Goal: Task Accomplishment & Management: Manage account settings

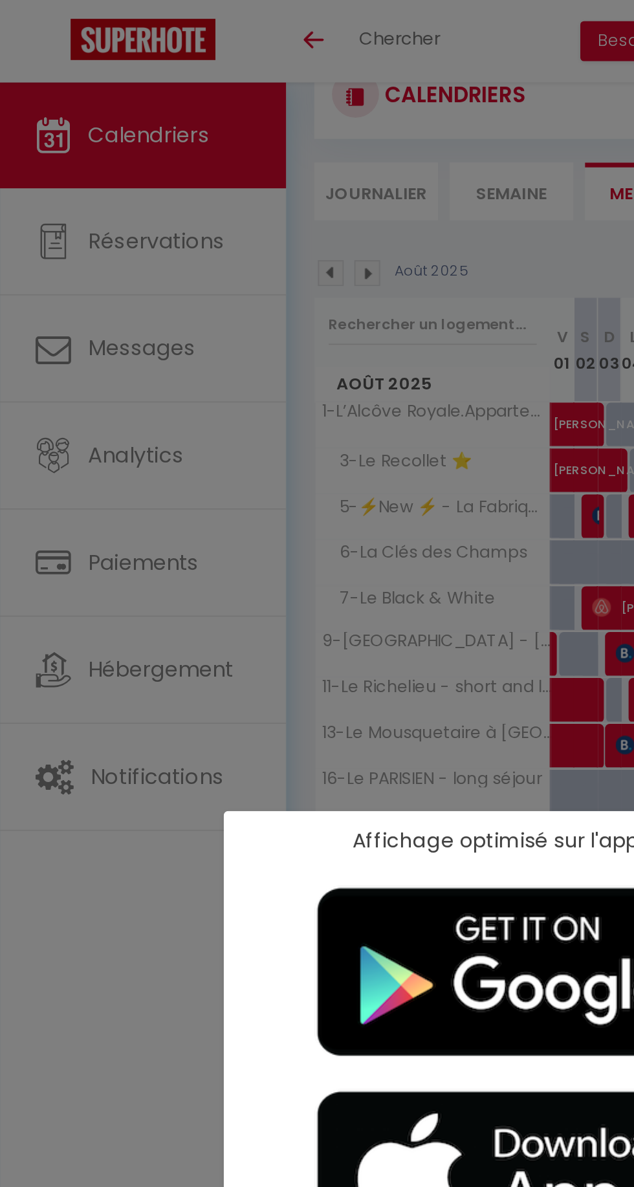
scroll to position [35, 0]
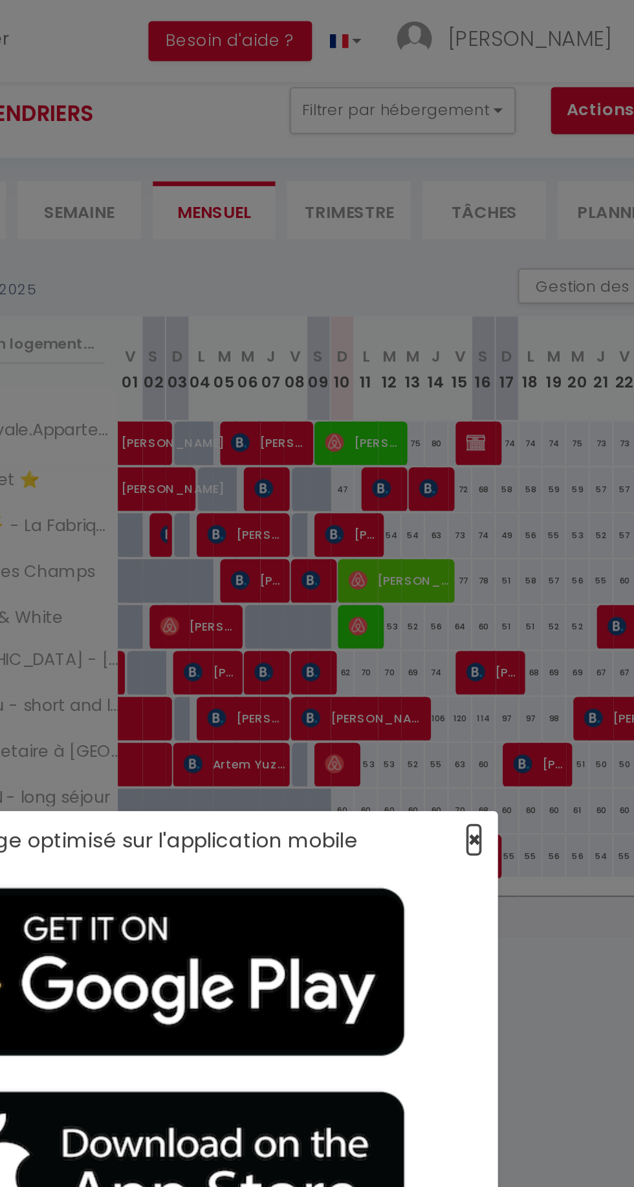
click at [499, 464] on span "×" at bounding box center [497, 461] width 7 height 16
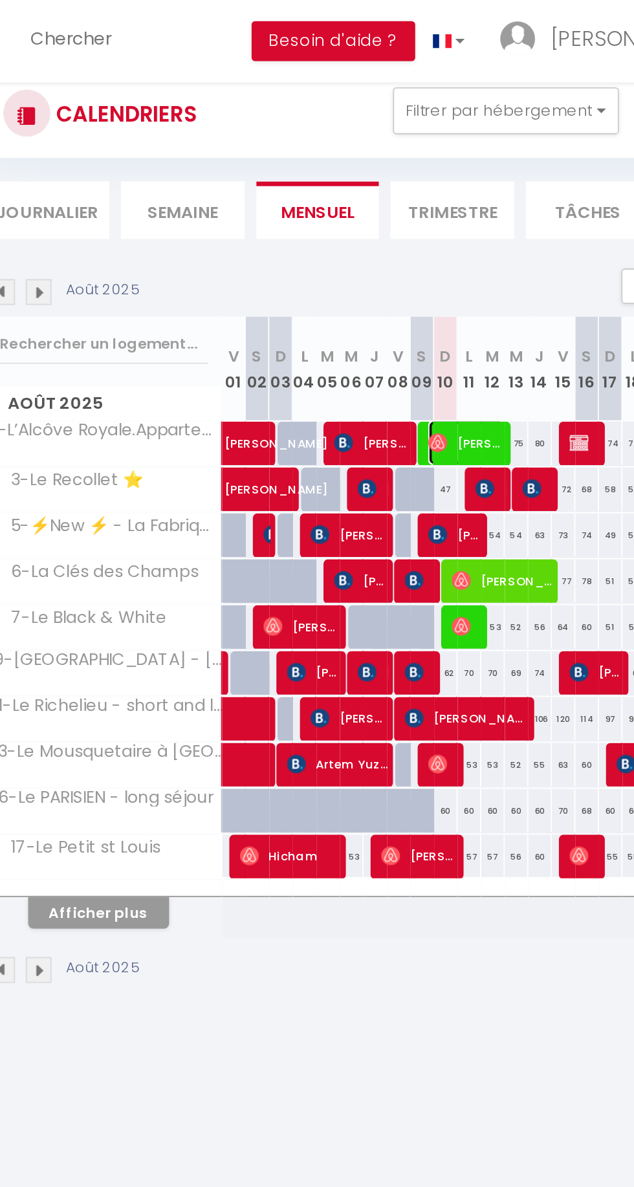
click at [440, 246] on span "[PERSON_NAME]" at bounding box center [437, 243] width 43 height 25
select select "OK"
select select "0"
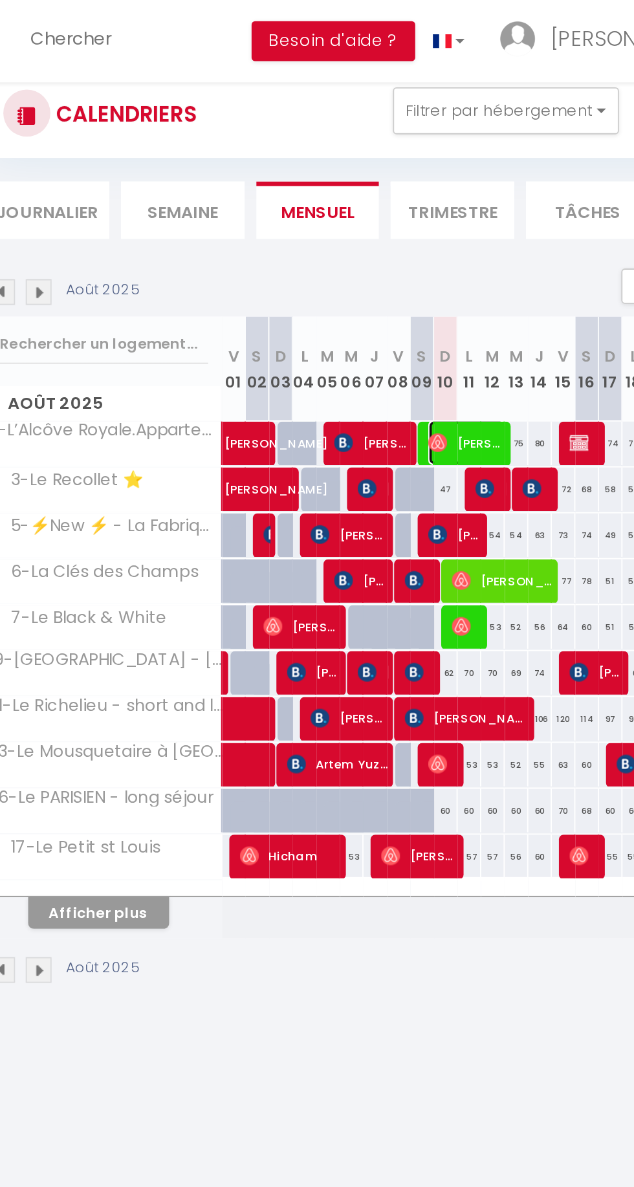
select select "1"
select select
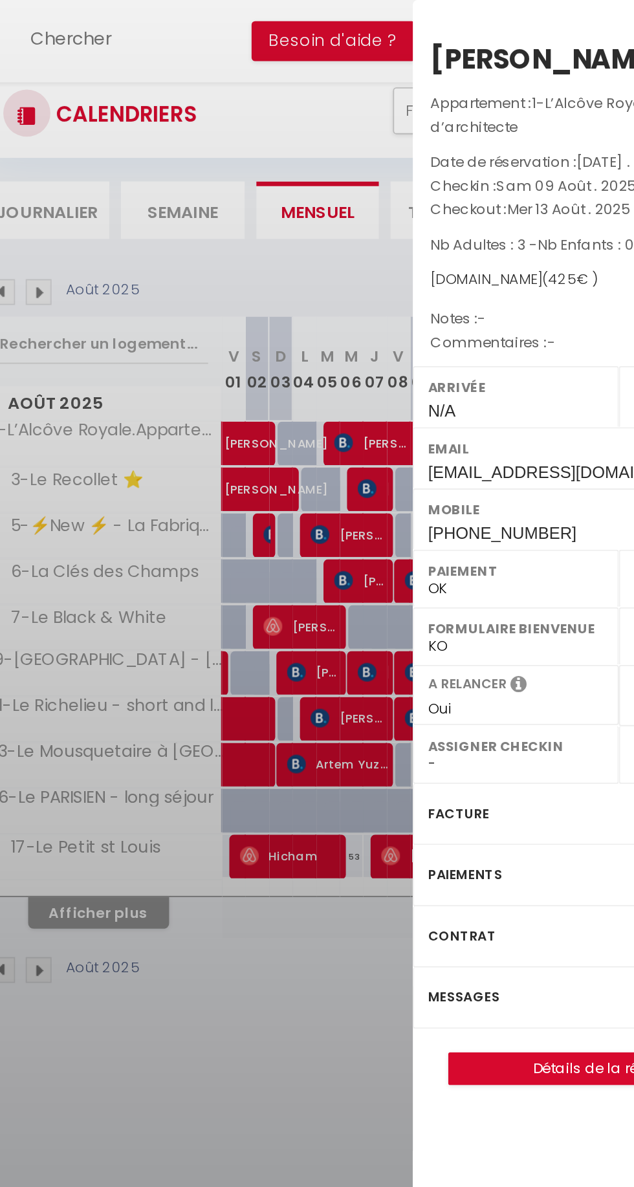
click at [360, 421] on div at bounding box center [317, 593] width 634 height 1187
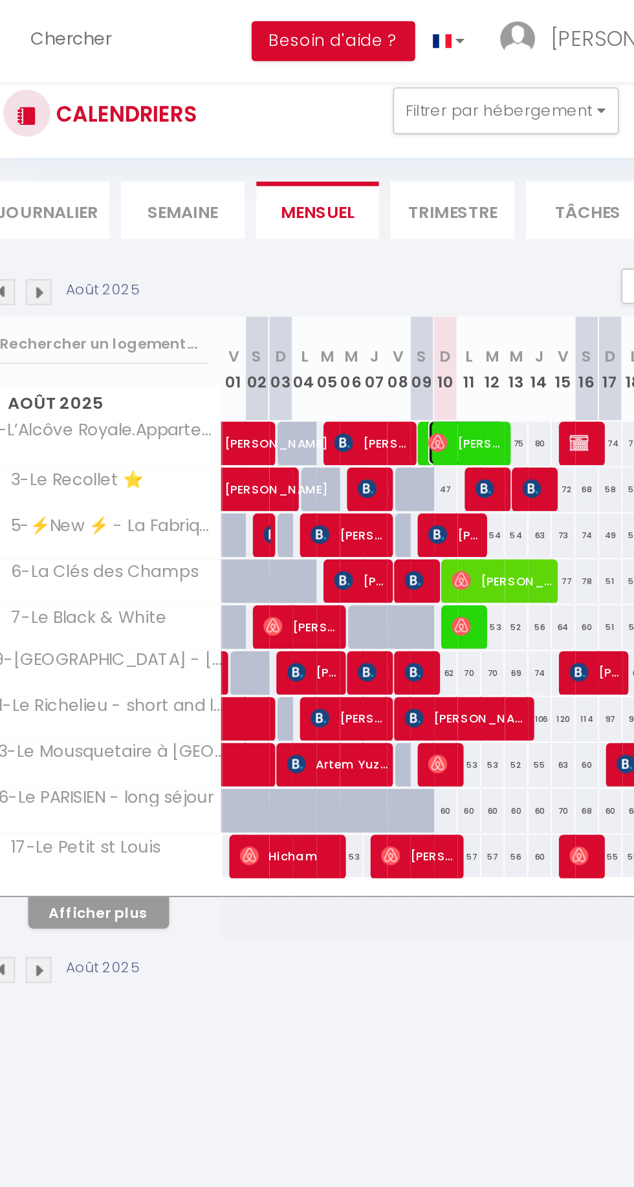
click at [443, 245] on span "[PERSON_NAME]" at bounding box center [437, 243] width 43 height 25
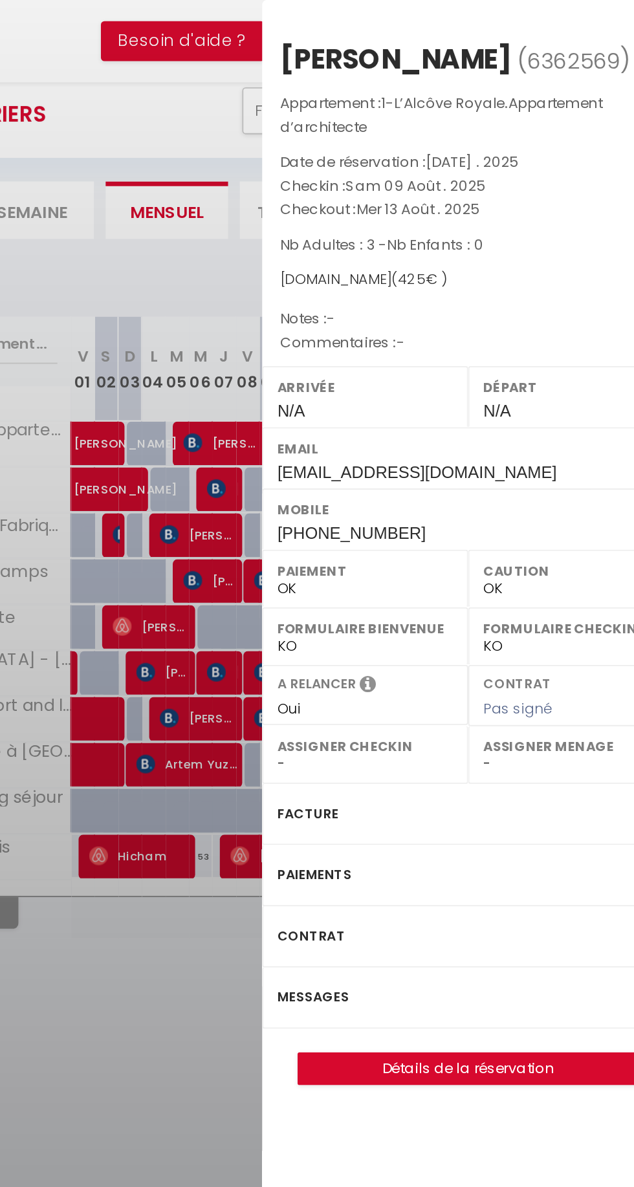
click at [443, 551] on label "Messages" at bounding box center [435, 548] width 39 height 14
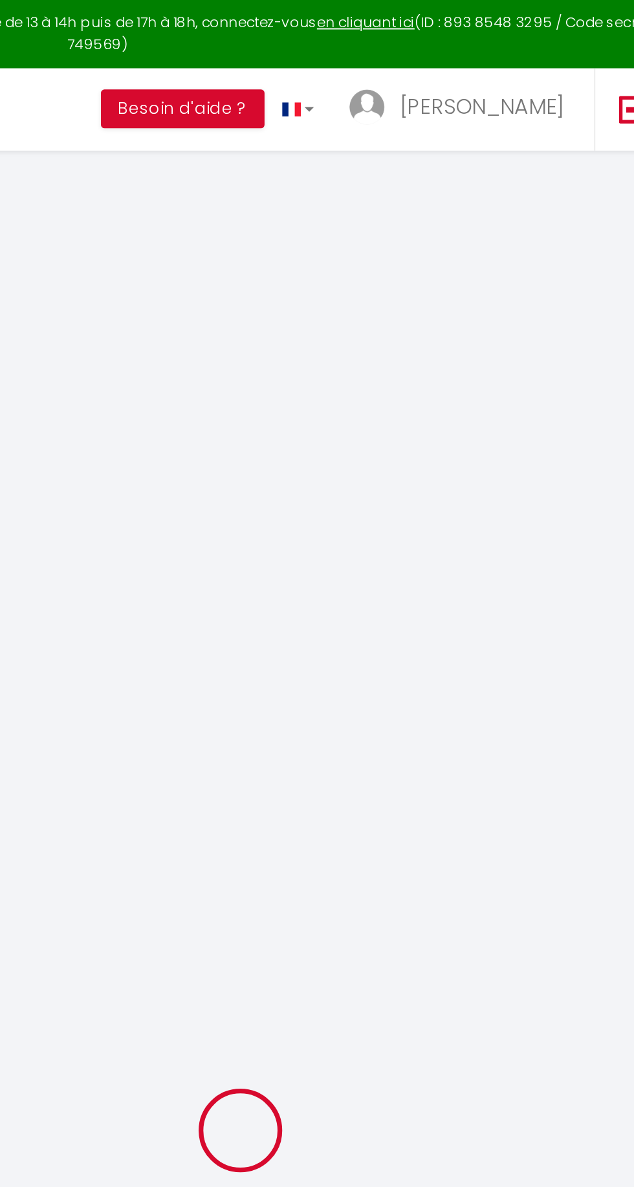
type input "[PERSON_NAME]"
type input "Zuschlag"
type input "[EMAIL_ADDRESS][DOMAIN_NAME]"
type input "[PHONE_NUMBER]"
select select
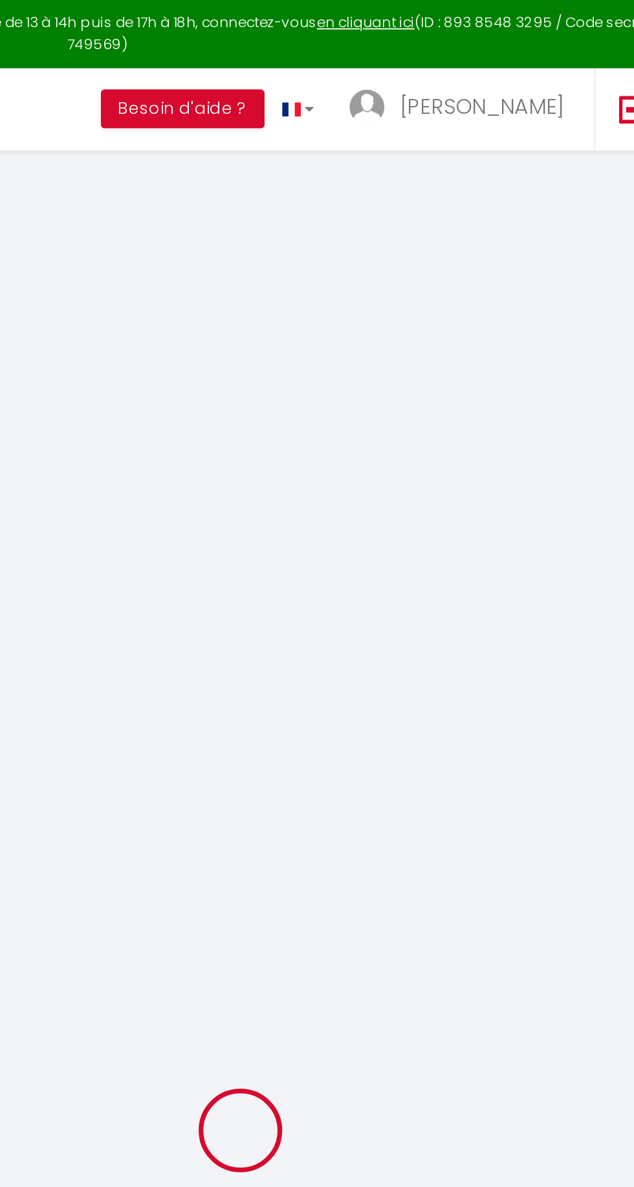
type input "13.9"
select select "4865"
select select "1"
select select
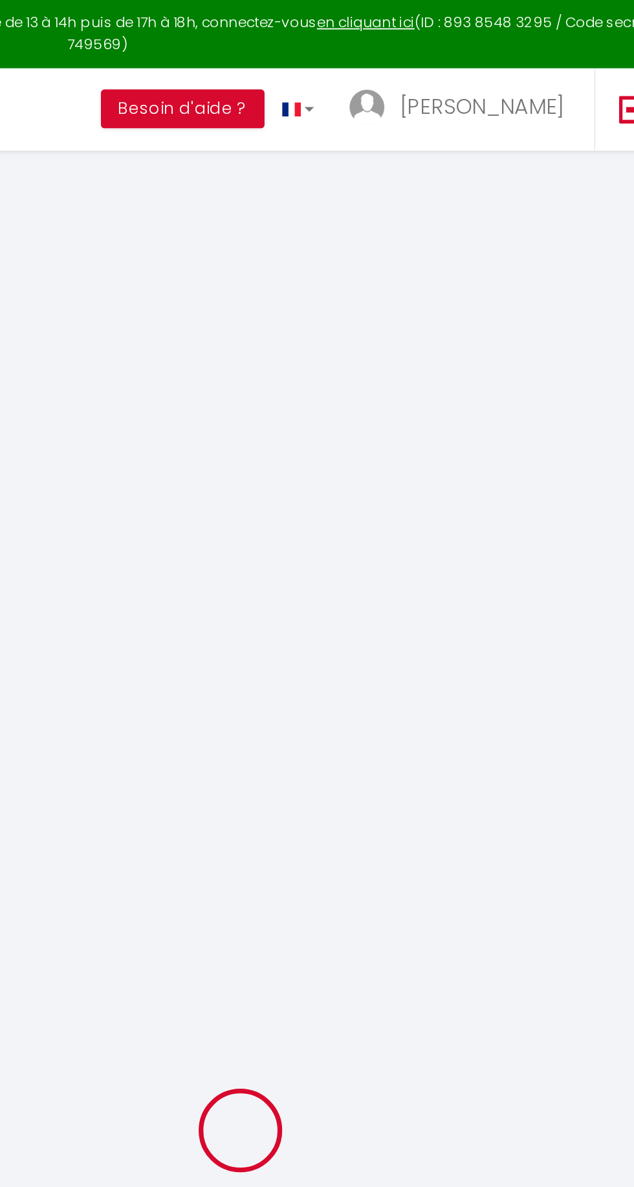
type input "3"
select select "12"
select select
type input "326"
checkbox input "false"
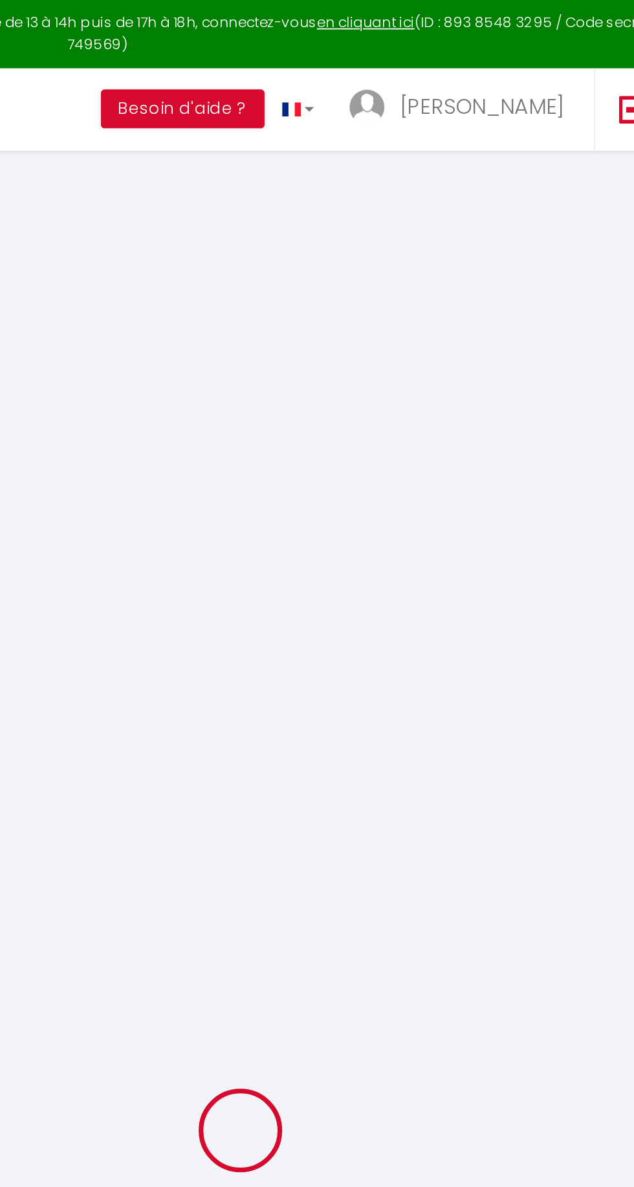
type input "0"
select select "1"
type input "60"
type input "0"
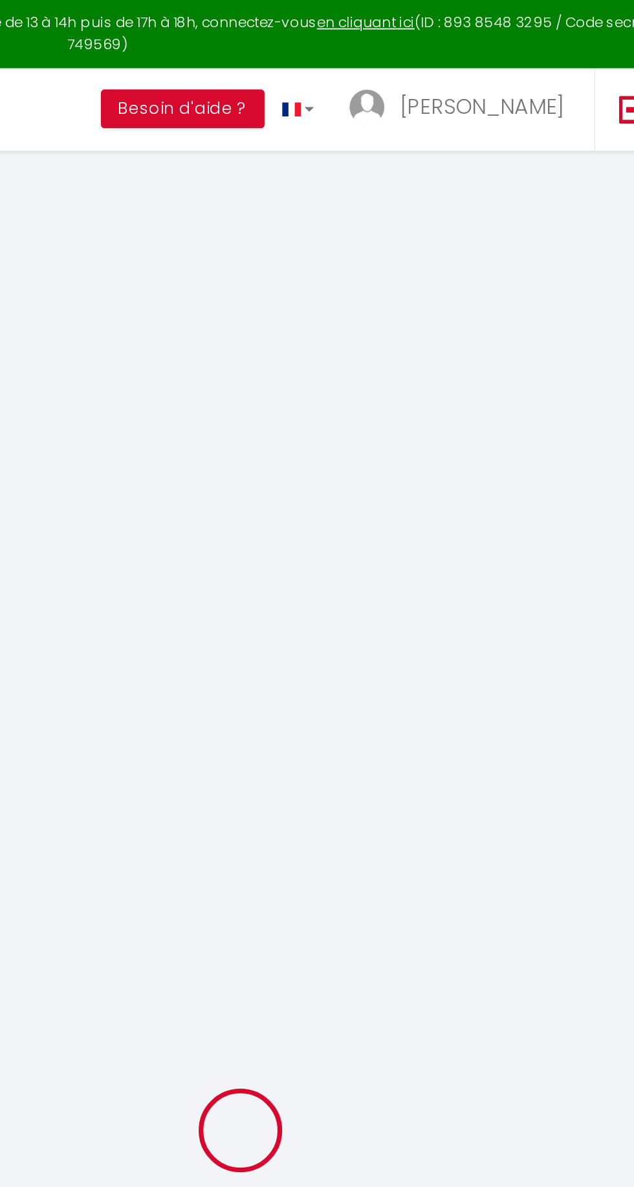
select select
select select "15"
checkbox input "false"
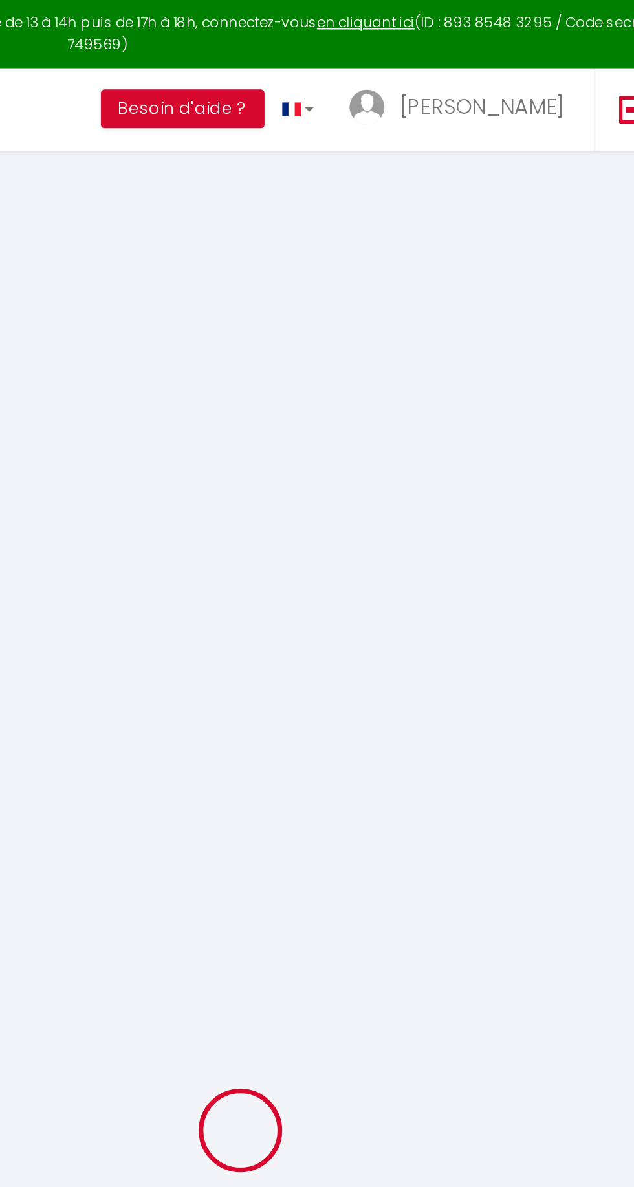
select select
checkbox input "false"
select select
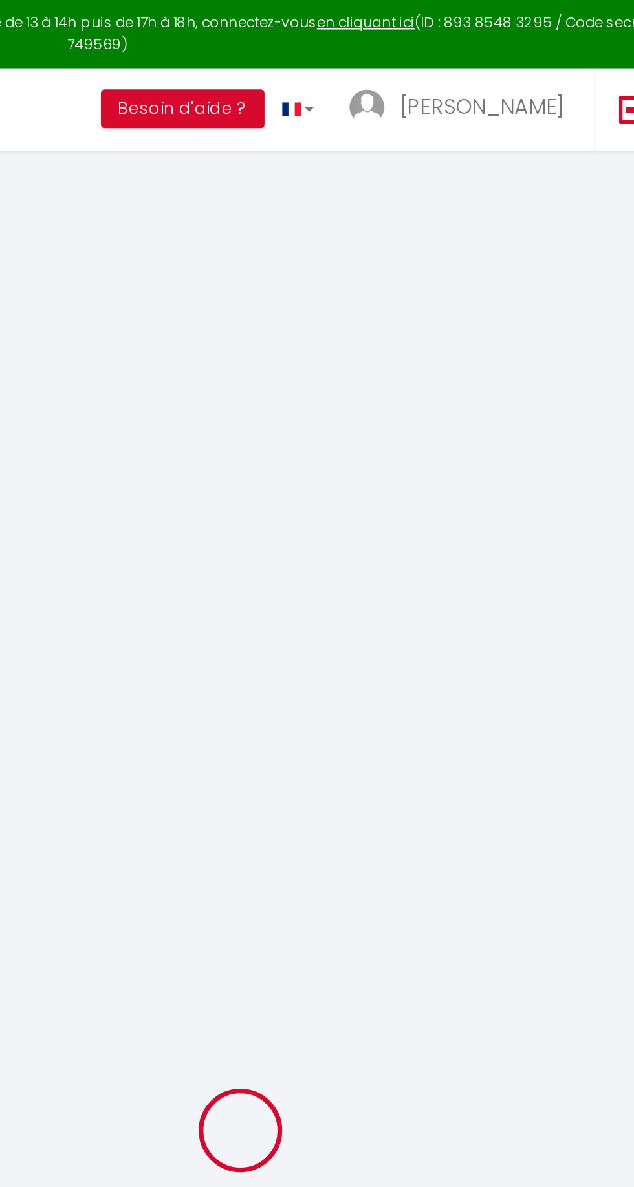
select select
checkbox input "false"
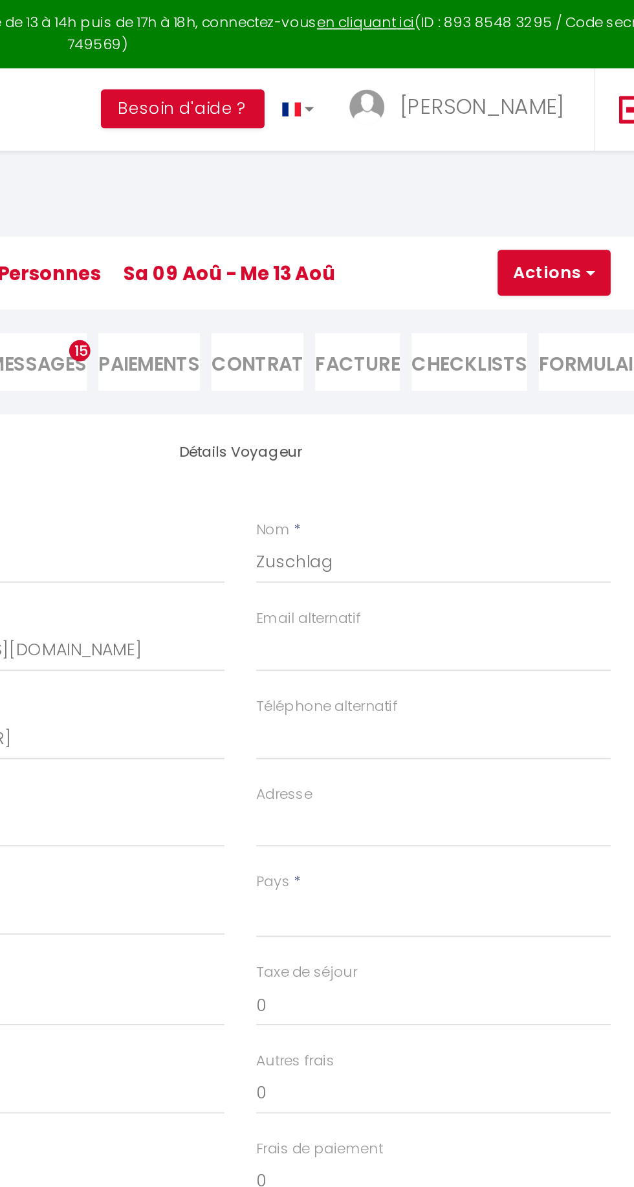
select select
checkbox input "false"
click at [290, 204] on span "Messages" at bounding box center [284, 200] width 54 height 15
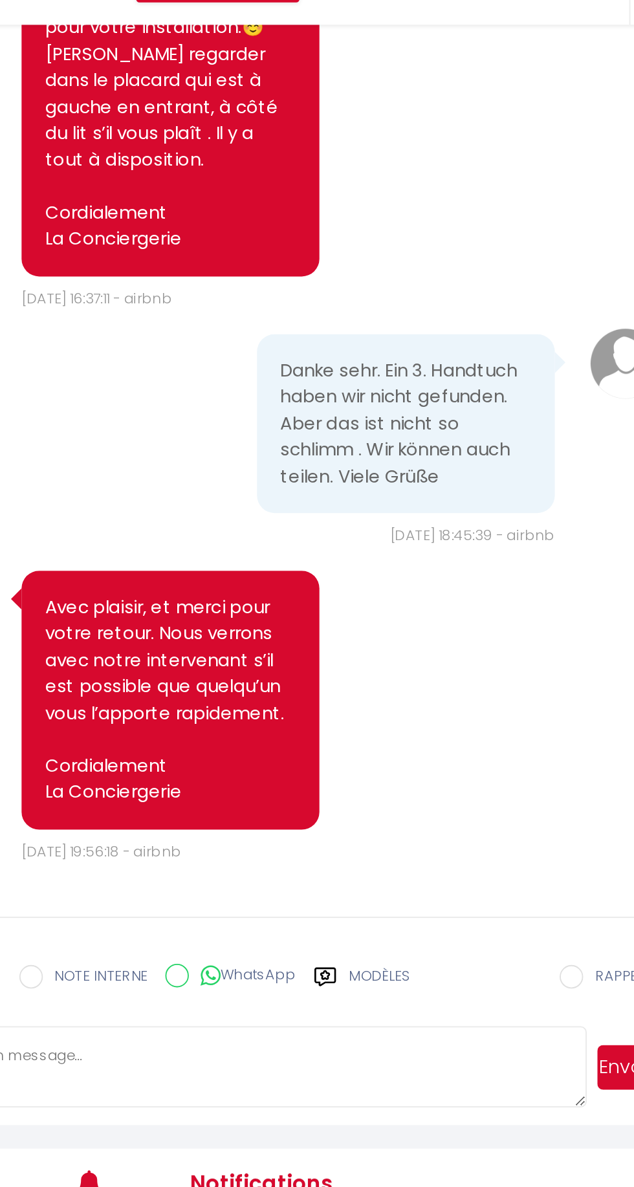
scroll to position [236, 0]
